Goal: Transaction & Acquisition: Purchase product/service

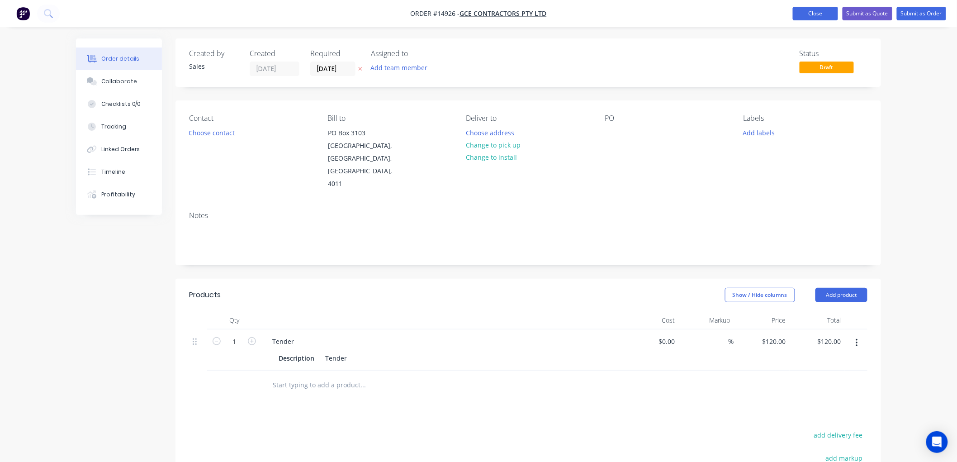
click at [820, 12] on button "Close" at bounding box center [815, 14] width 45 height 14
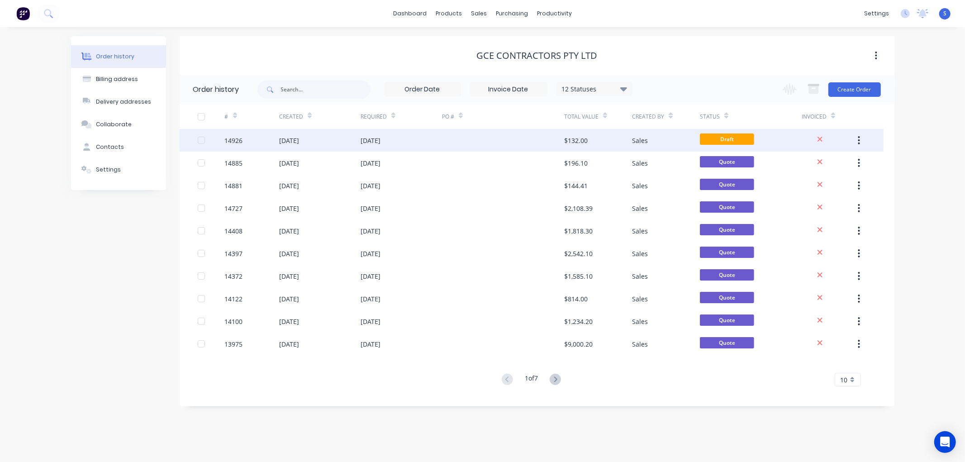
click at [285, 133] on div "[DATE]" at bounding box center [319, 140] width 81 height 23
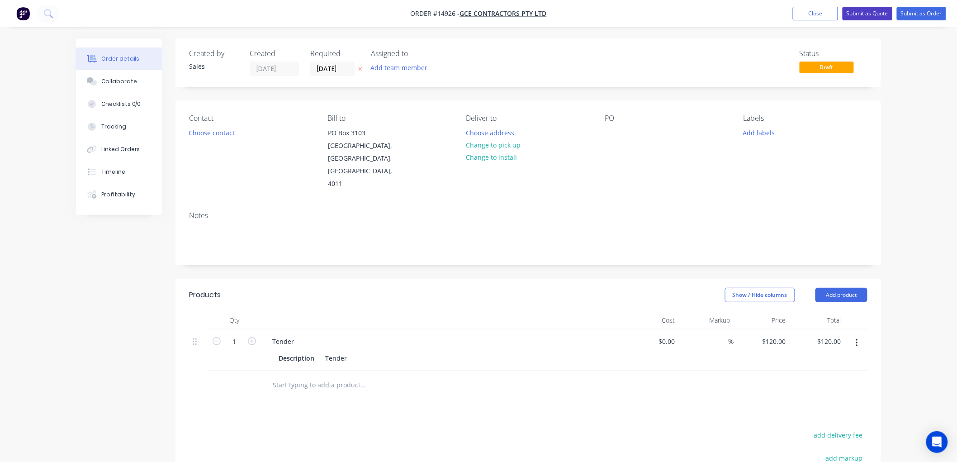
click at [864, 12] on button "Submit as Quote" at bounding box center [868, 14] width 50 height 14
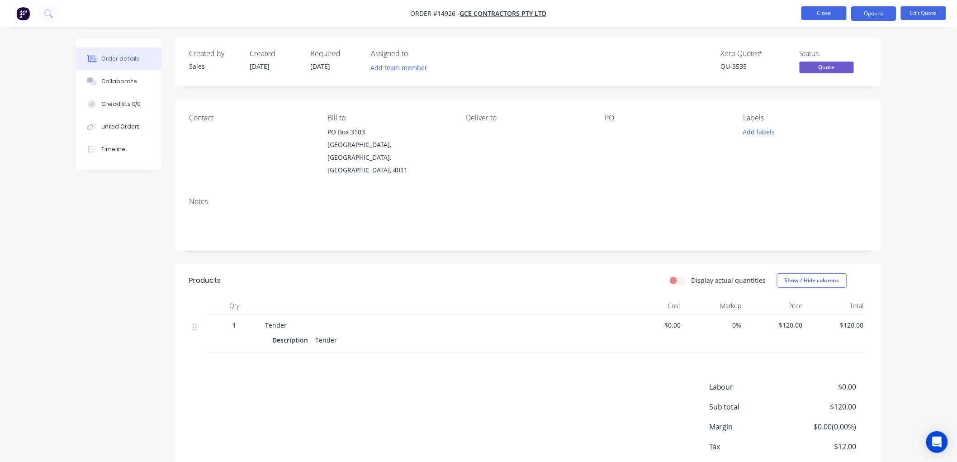
click at [817, 12] on button "Close" at bounding box center [824, 13] width 45 height 14
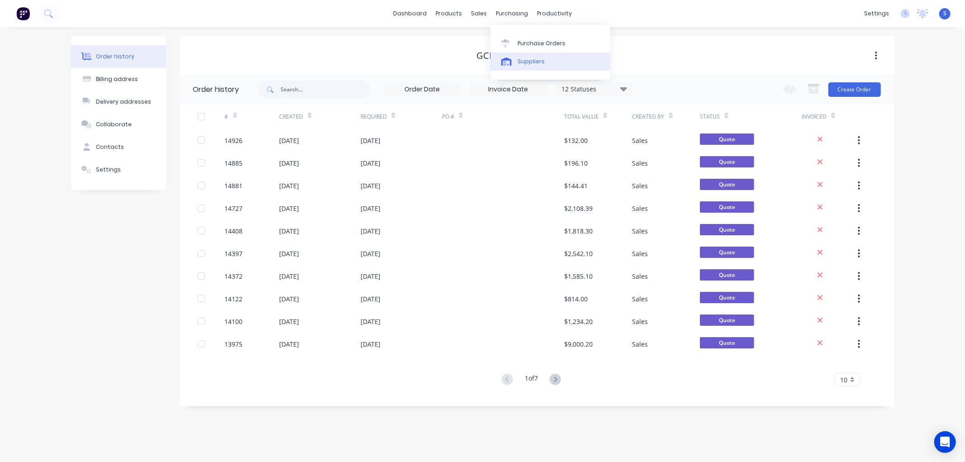
click at [523, 64] on div "Suppliers" at bounding box center [531, 61] width 27 height 8
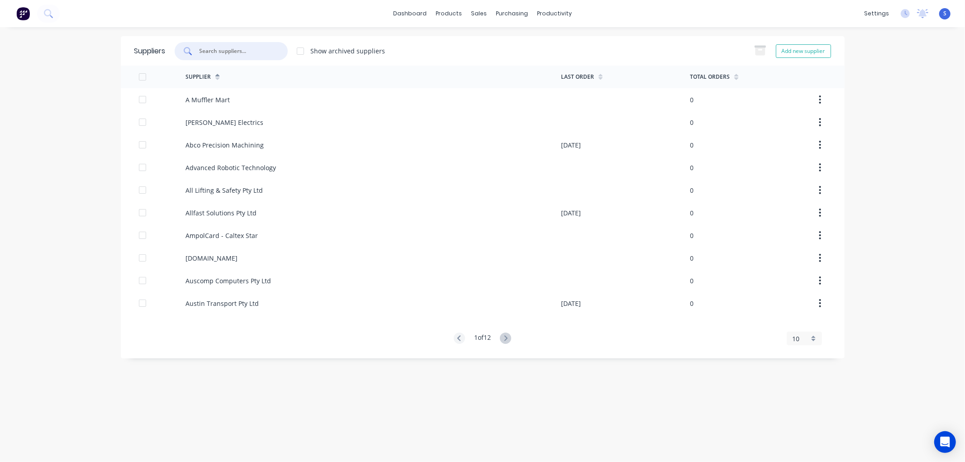
click at [234, 55] on input "text" at bounding box center [236, 51] width 75 height 9
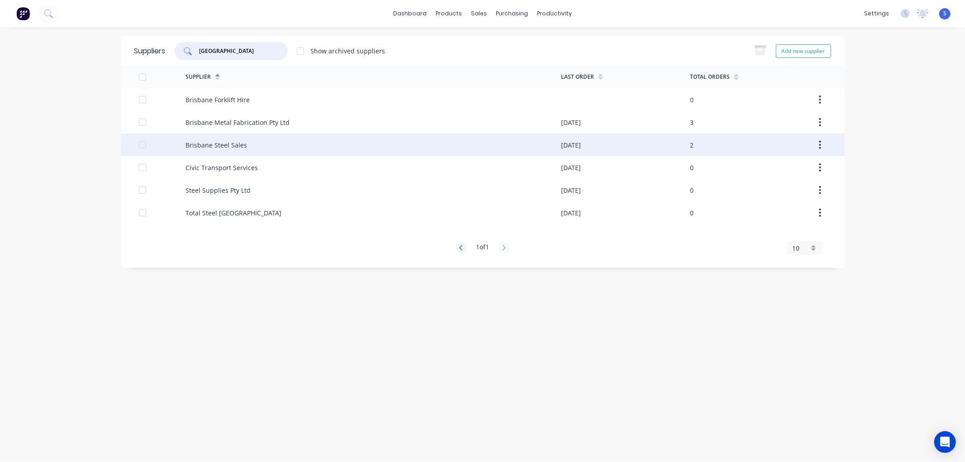
type input "[GEOGRAPHIC_DATA]"
click at [223, 142] on div "Brisbane Steel Sales" at bounding box center [216, 145] width 62 height 10
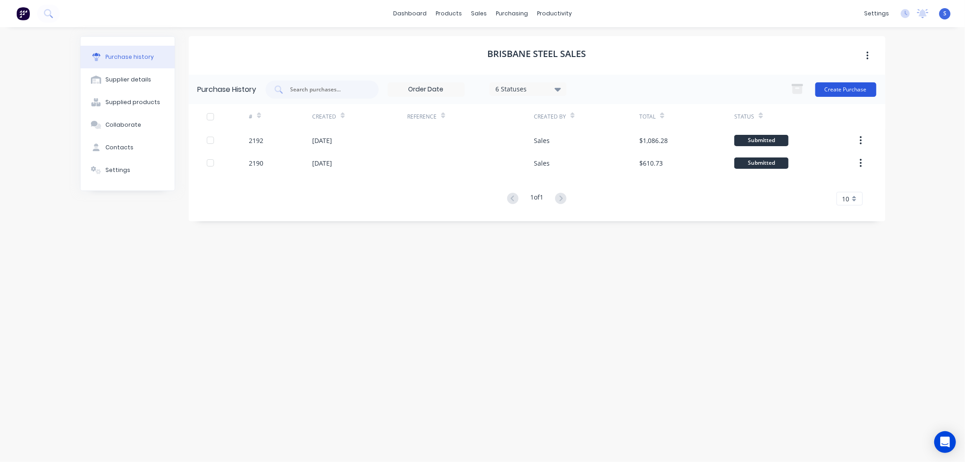
click at [851, 87] on button "Create Purchase" at bounding box center [845, 89] width 61 height 14
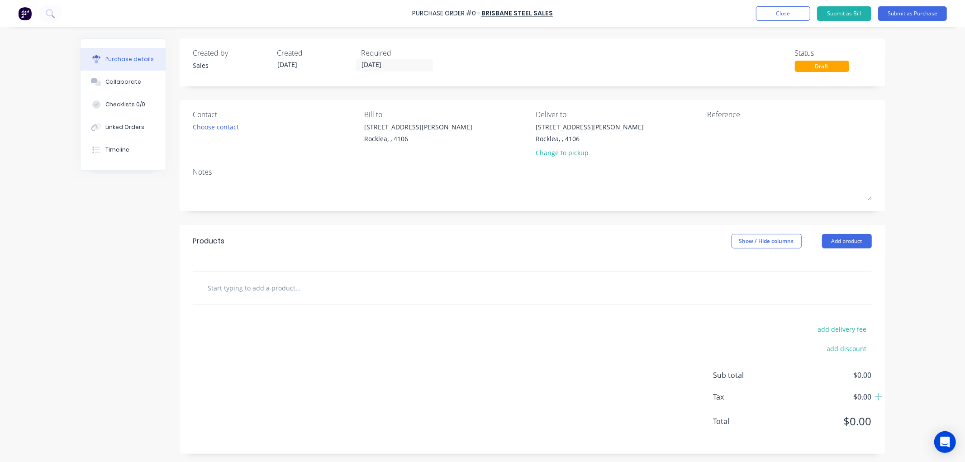
click at [305, 286] on input "text" at bounding box center [298, 288] width 181 height 18
click at [844, 241] on button "Add product" at bounding box center [847, 241] width 50 height 14
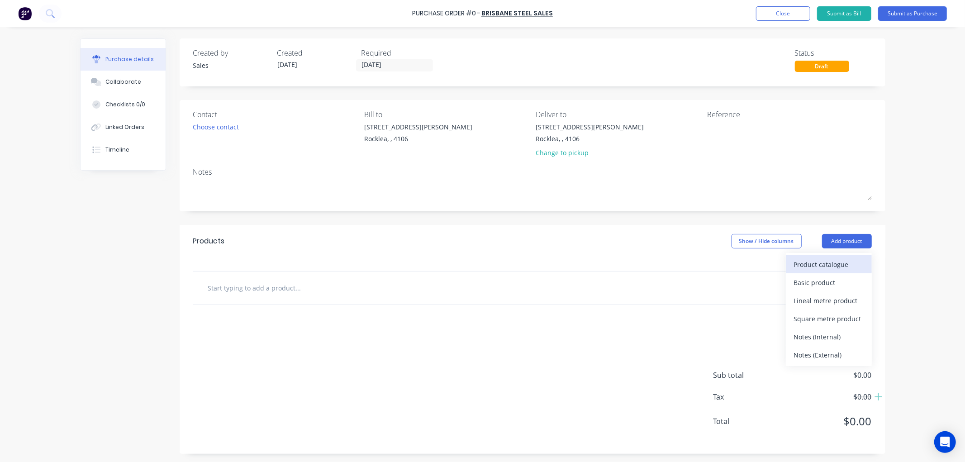
click at [803, 261] on div "Product catalogue" at bounding box center [829, 264] width 70 height 13
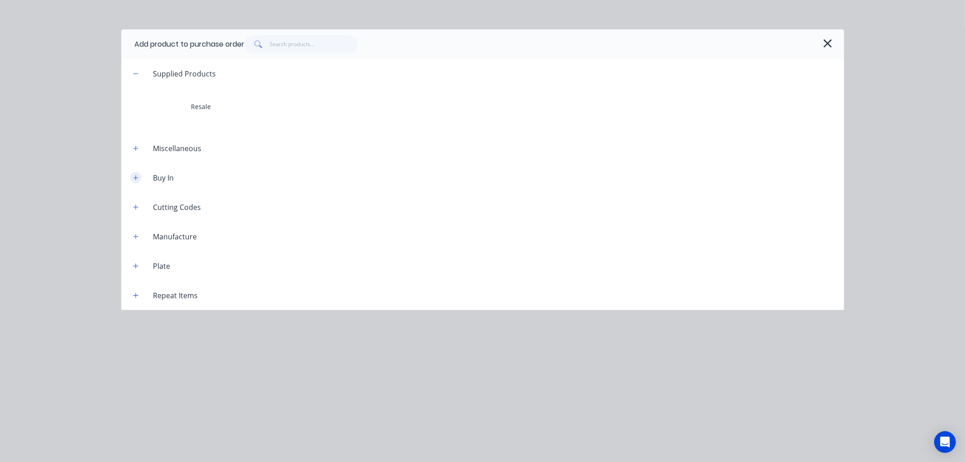
click at [134, 174] on button "button" at bounding box center [135, 177] width 11 height 11
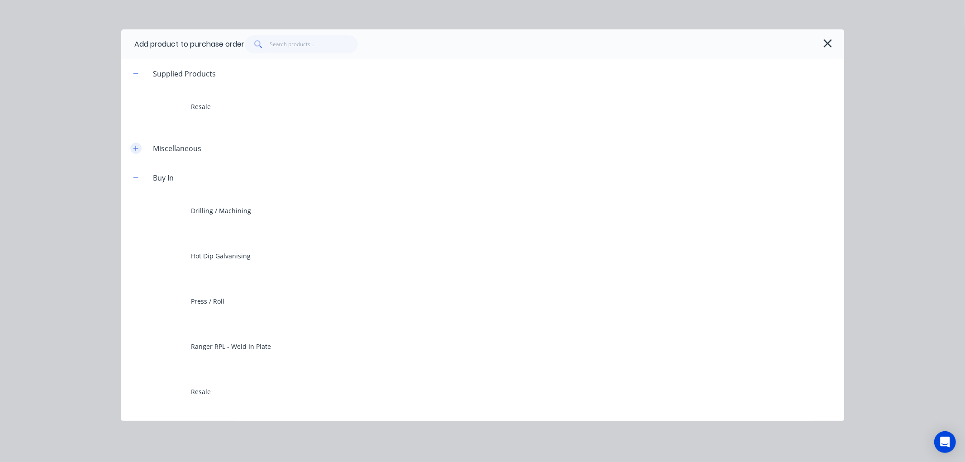
click at [135, 151] on icon "button" at bounding box center [135, 148] width 5 height 6
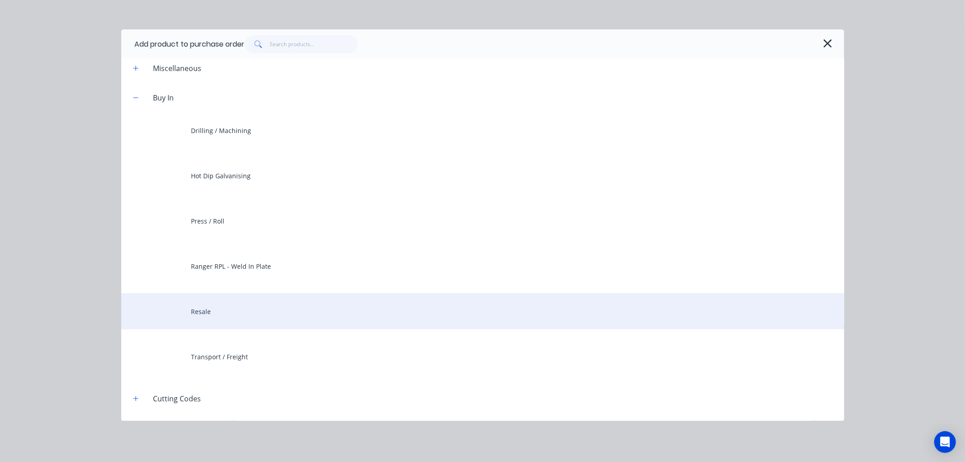
scroll to position [100, 0]
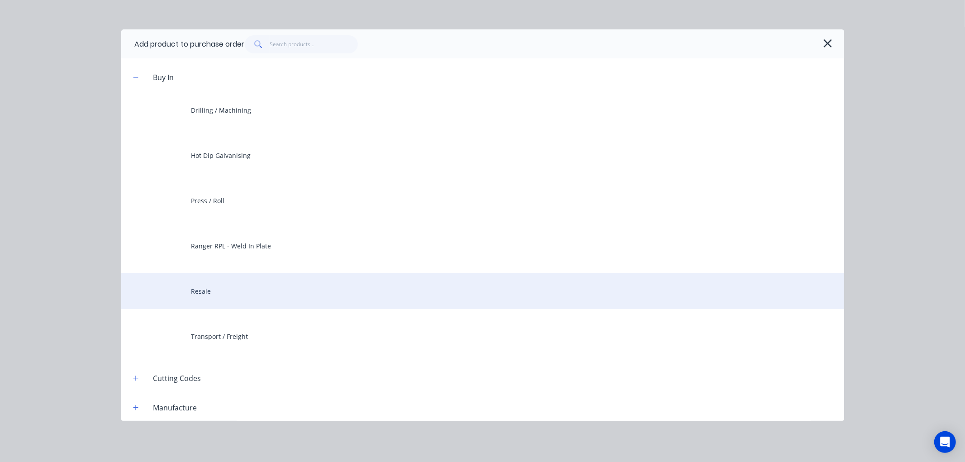
click at [205, 294] on div "Resale" at bounding box center [482, 291] width 723 height 36
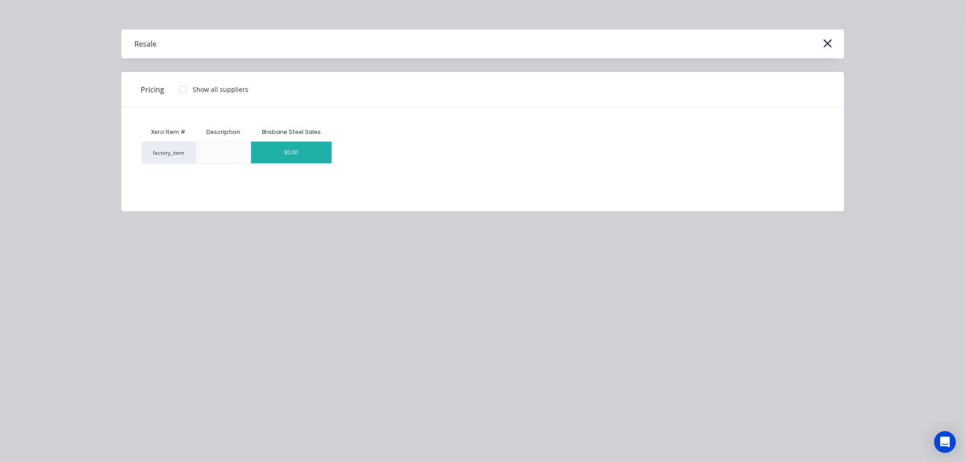
click at [299, 150] on div "$0.00" at bounding box center [291, 153] width 81 height 22
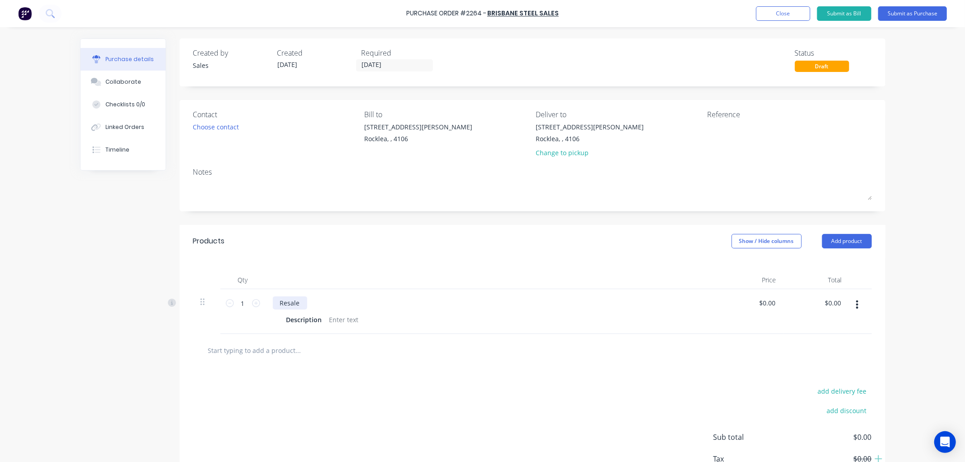
click at [295, 301] on div "Resale" at bounding box center [290, 302] width 34 height 13
drag, startPoint x: 293, startPoint y: 304, endPoint x: 264, endPoint y: 304, distance: 29.0
click at [266, 304] on div "Resale Description" at bounding box center [492, 311] width 452 height 45
drag, startPoint x: 299, startPoint y: 304, endPoint x: 260, endPoint y: 304, distance: 38.5
click at [260, 304] on div "1 1 Resale Description $0.00 $0.00 $0.00 $0.00" at bounding box center [532, 311] width 679 height 45
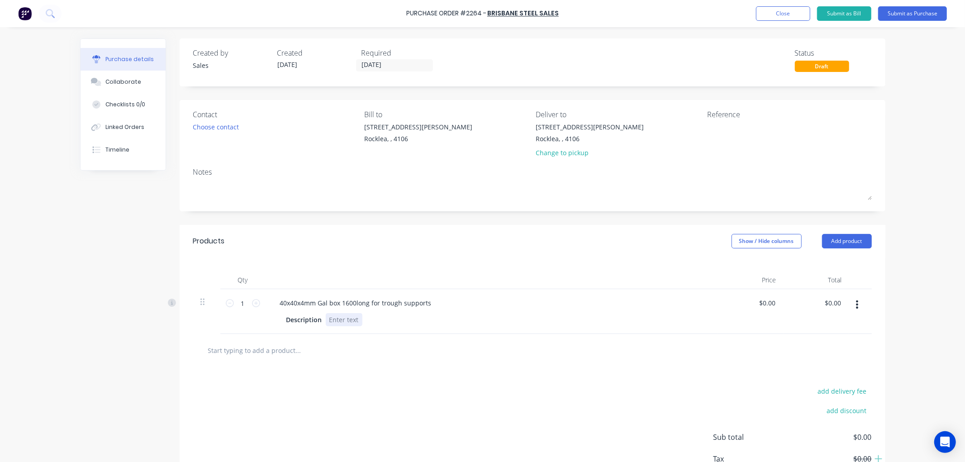
click at [399, 332] on div "40x40x4mm Gal box 1600long for trough supports Description" at bounding box center [492, 311] width 452 height 45
drag, startPoint x: 426, startPoint y: 304, endPoint x: 276, endPoint y: 309, distance: 149.8
click at [276, 309] on div "40x40x4mm Gal box 1600long for trough supports" at bounding box center [356, 302] width 166 height 13
copy div "40x40x4mm Gal box 1600long for trough supports"
click at [355, 323] on div at bounding box center [344, 319] width 37 height 13
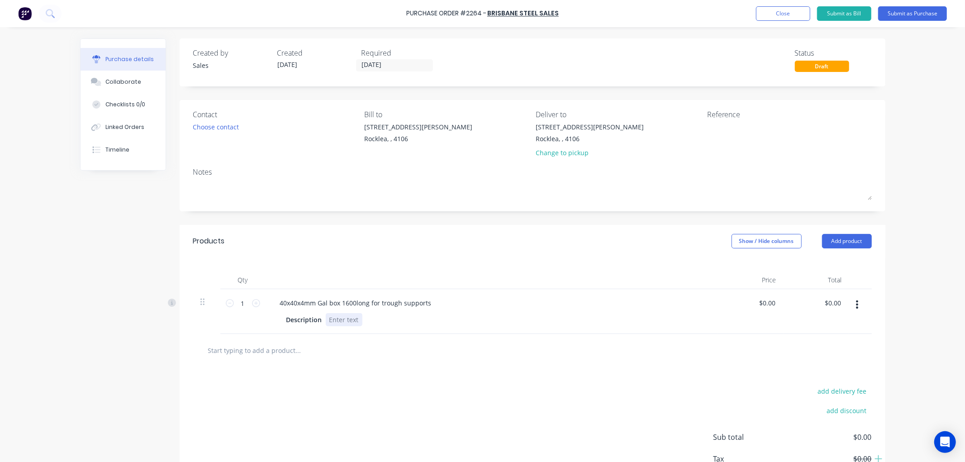
paste div
click at [396, 354] on div at bounding box center [335, 350] width 271 height 18
click at [771, 304] on input "0.0000" at bounding box center [766, 302] width 21 height 13
drag, startPoint x: 771, startPoint y: 305, endPoint x: 706, endPoint y: 306, distance: 64.7
click at [706, 306] on div "1 1 40x40x4mm Gal box 1600long for trough supports Description 40x40x4mm Gal bo…" at bounding box center [532, 311] width 679 height 45
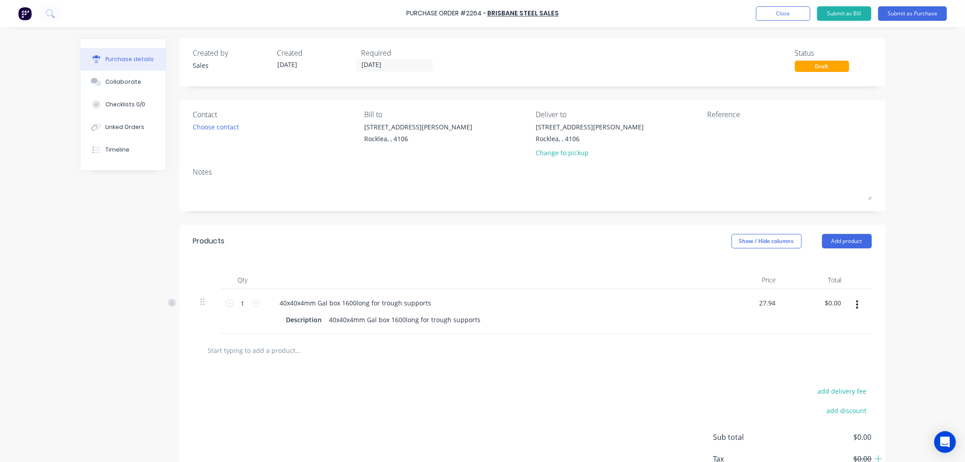
type input "$27.94"
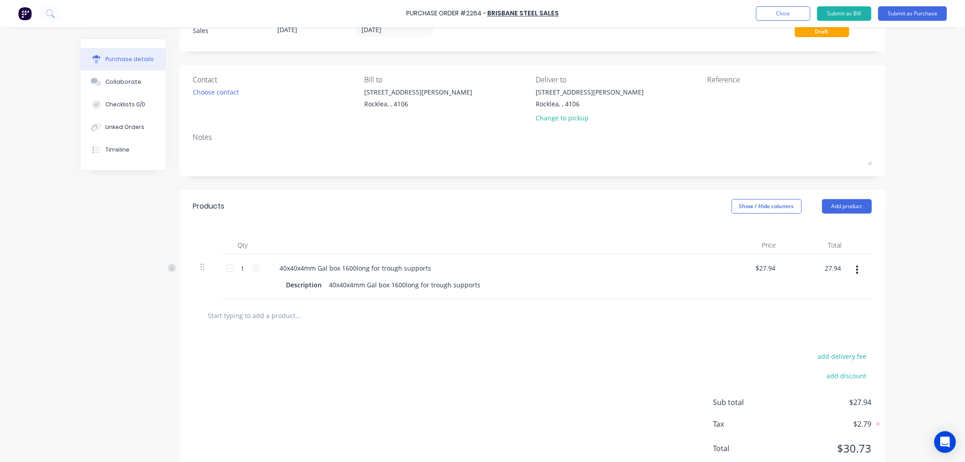
scroll to position [64, 0]
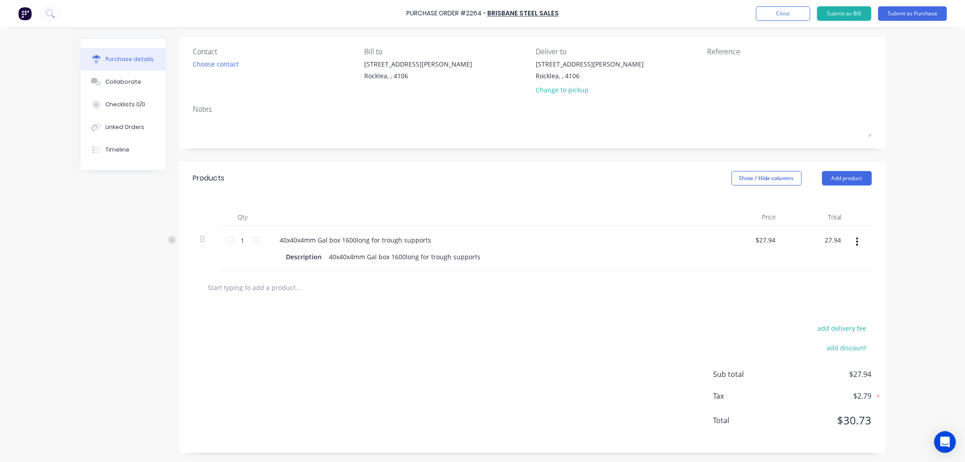
type input "$27.94"
click at [497, 352] on div "add delivery fee add discount Sub total $27.94 Tax $2.79 Total $30.73" at bounding box center [533, 378] width 706 height 149
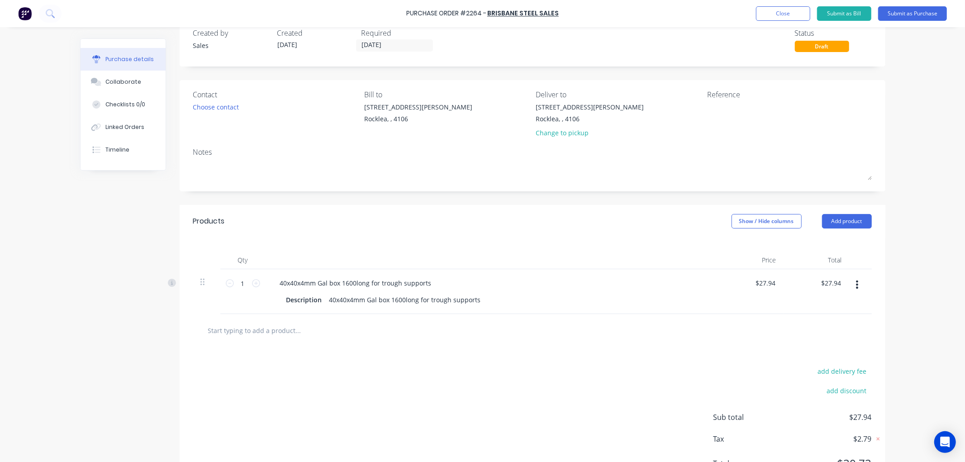
scroll to position [0, 0]
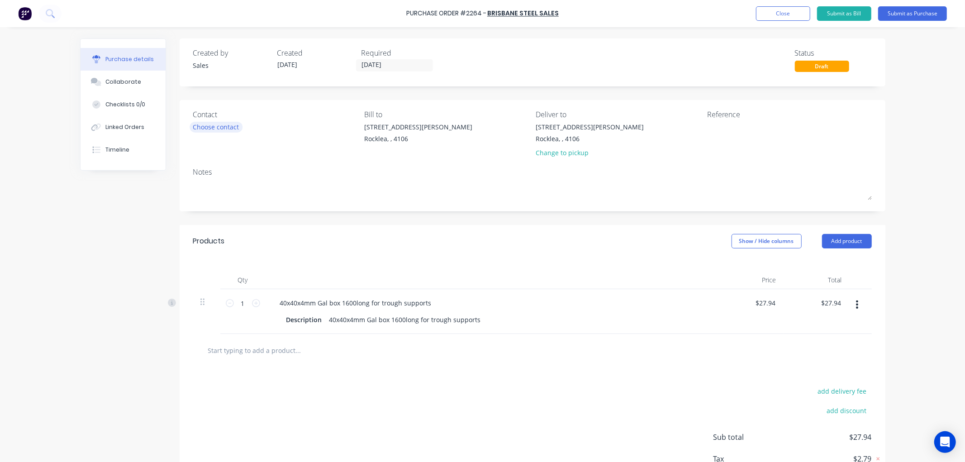
click at [219, 129] on div "Choose contact" at bounding box center [216, 127] width 46 height 10
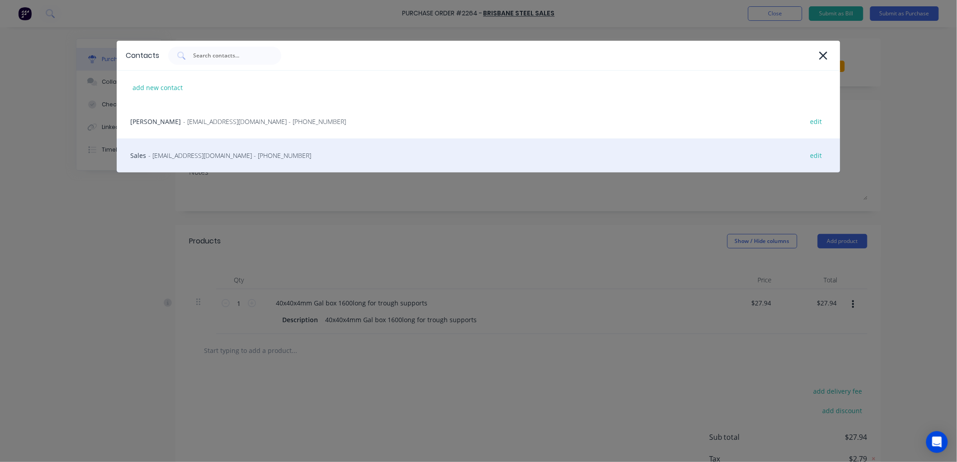
click at [197, 157] on span "- [EMAIL_ADDRESS][DOMAIN_NAME] - [PHONE_NUMBER]" at bounding box center [229, 156] width 163 height 10
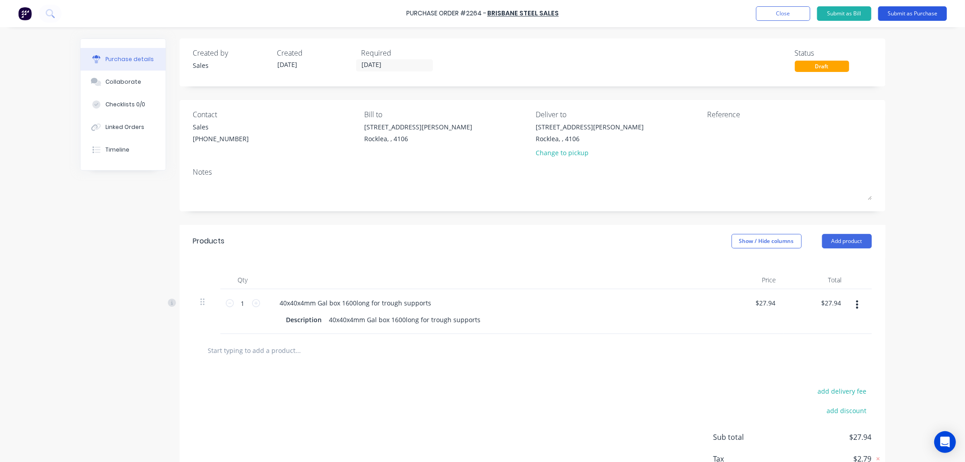
click at [908, 10] on button "Submit as Purchase" at bounding box center [912, 13] width 69 height 14
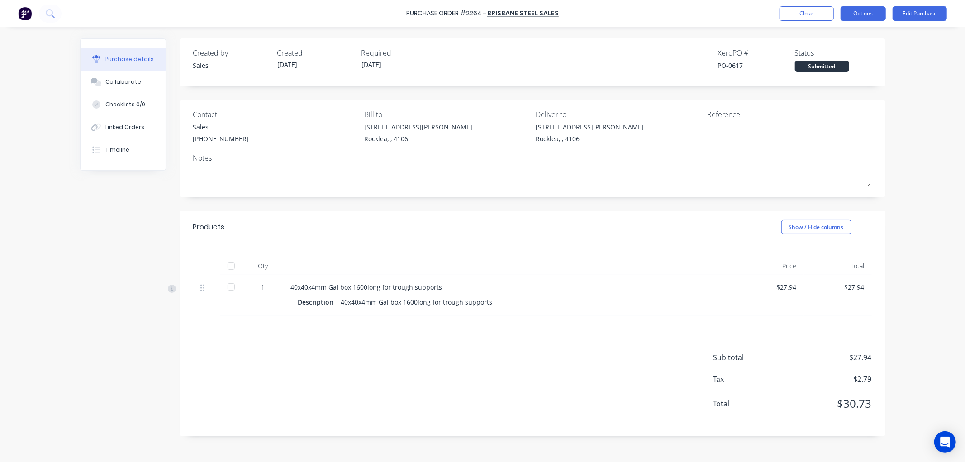
click at [860, 15] on button "Options" at bounding box center [863, 13] width 45 height 14
click at [835, 38] on div "Print / Email" at bounding box center [843, 36] width 70 height 13
click at [825, 56] on div "With pricing" at bounding box center [843, 54] width 70 height 13
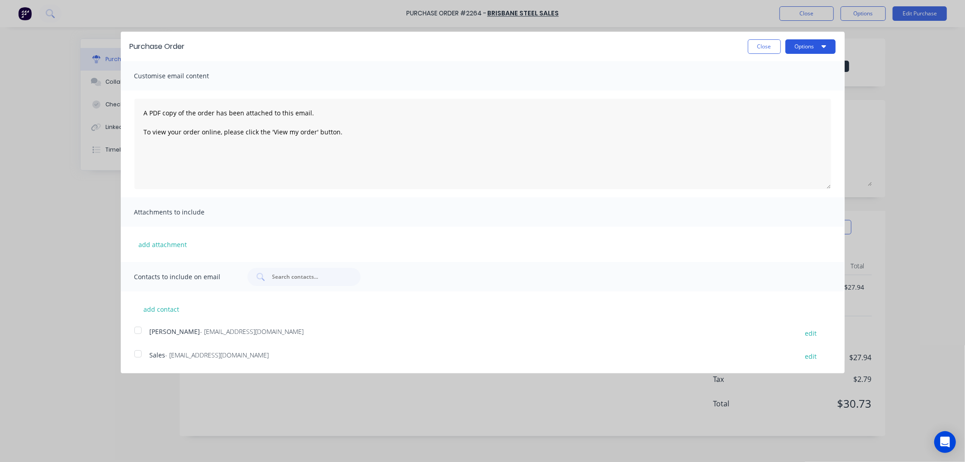
click at [825, 46] on icon "button" at bounding box center [823, 46] width 5 height 3
click at [772, 71] on div "Print" at bounding box center [793, 69] width 70 height 13
click at [767, 48] on button "Close" at bounding box center [764, 46] width 33 height 14
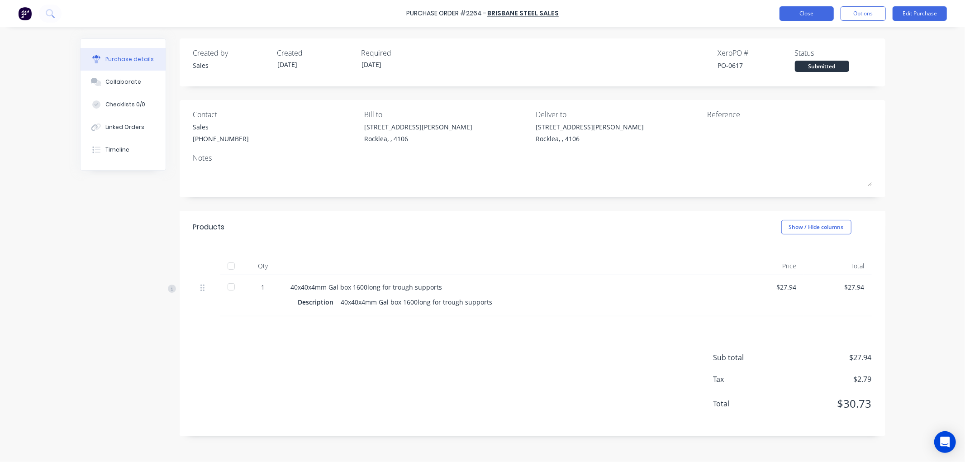
click at [820, 15] on button "Close" at bounding box center [806, 13] width 54 height 14
